Goal: Information Seeking & Learning: Learn about a topic

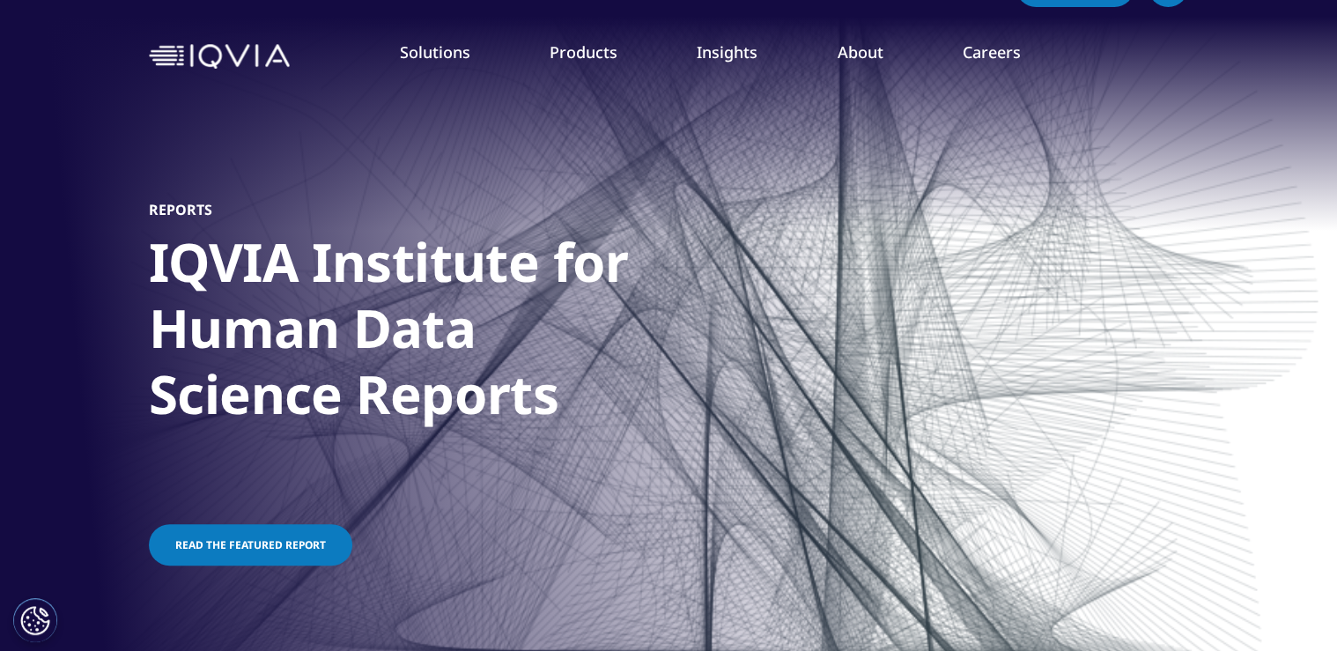
scroll to position [70, 0]
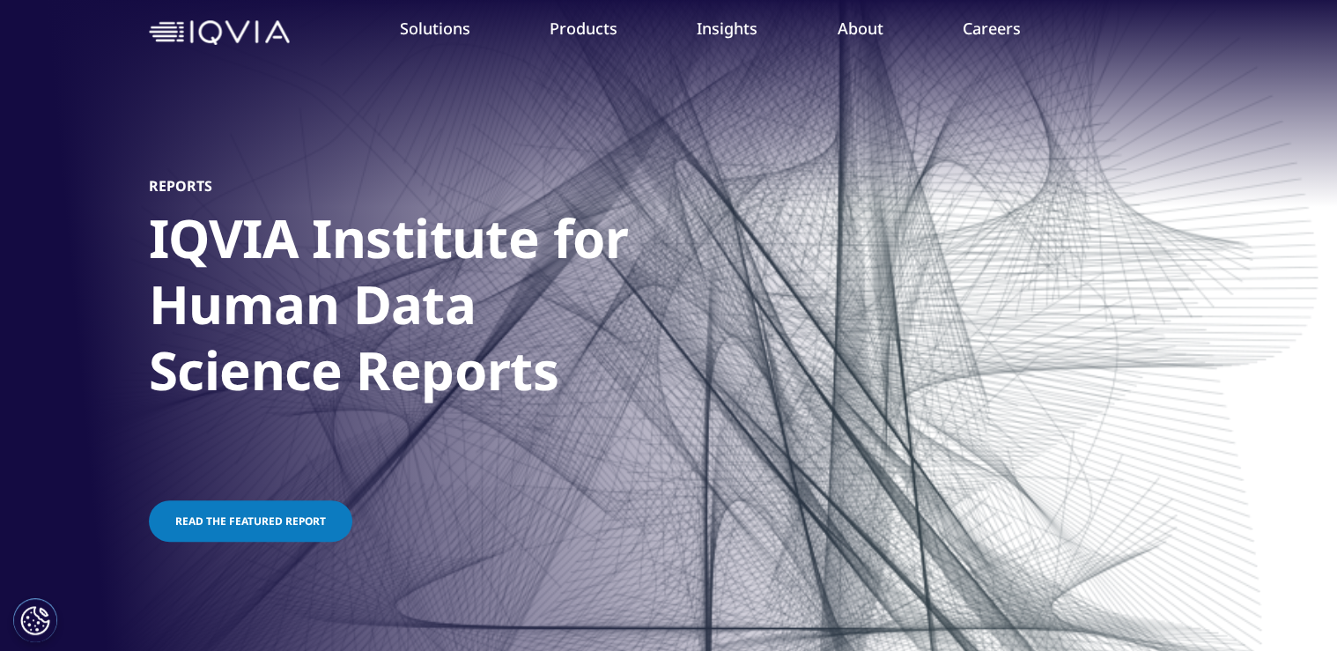
click at [274, 525] on span "Read the featured report" at bounding box center [250, 520] width 151 height 15
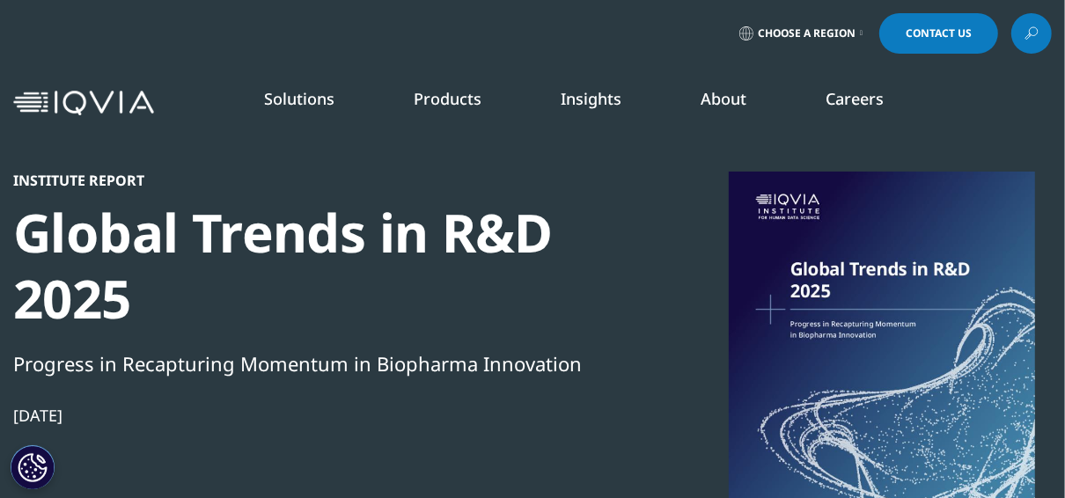
scroll to position [578, 1013]
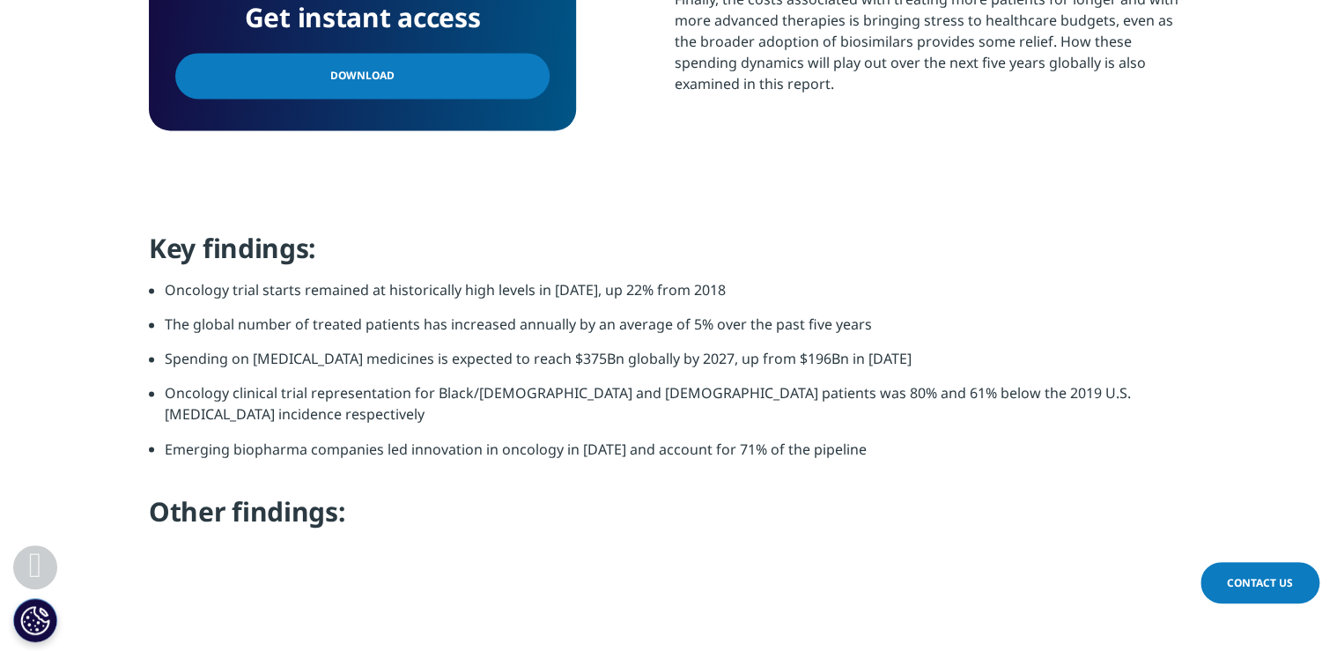
scroll to position [1268, 0]
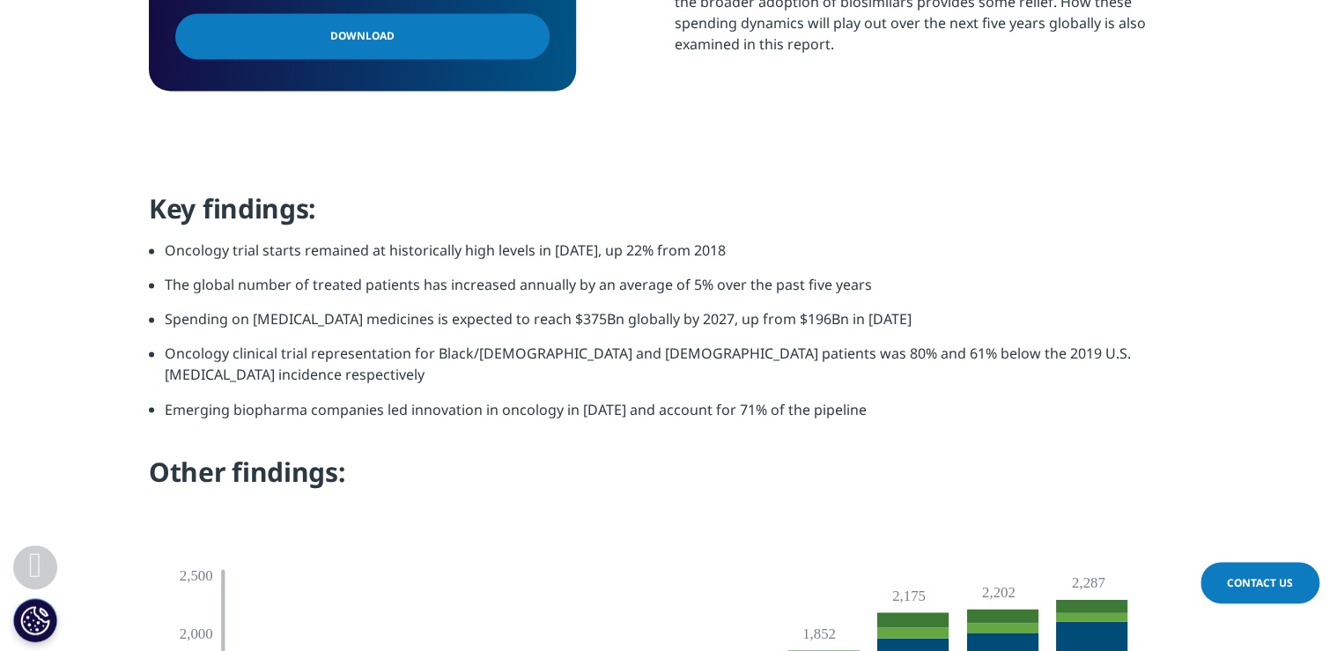
click at [872, 453] on h4 "Other findings:" at bounding box center [668, 477] width 1039 height 48
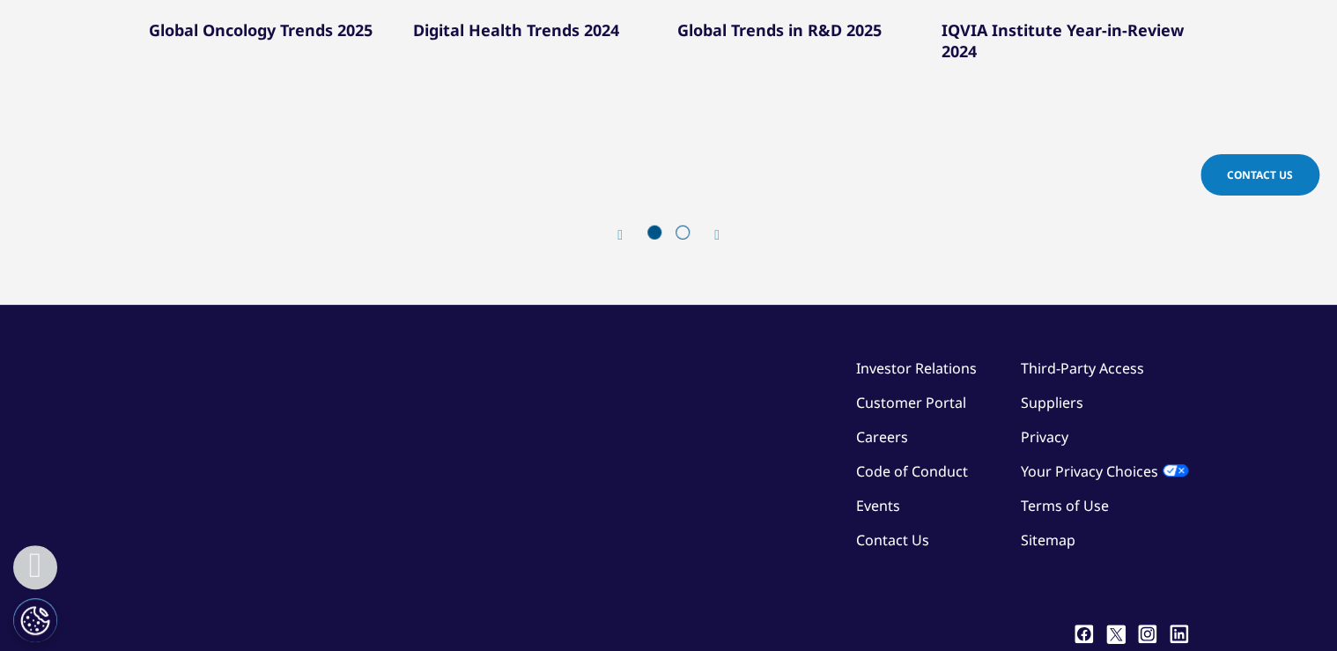
scroll to position [546, 0]
